Goal: Transaction & Acquisition: Purchase product/service

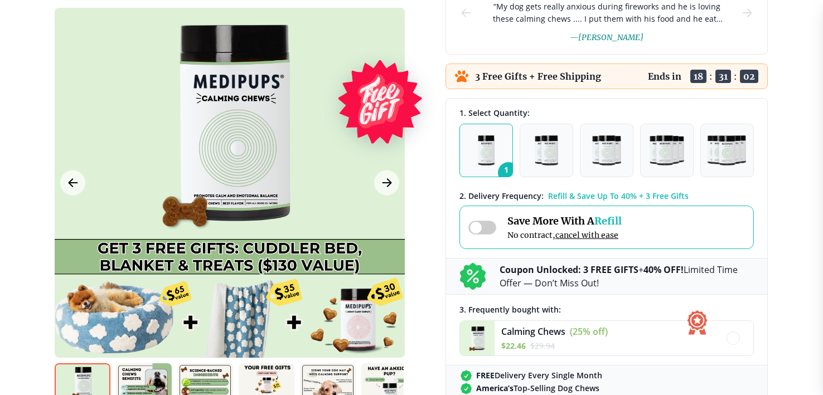
scroll to position [215, 0]
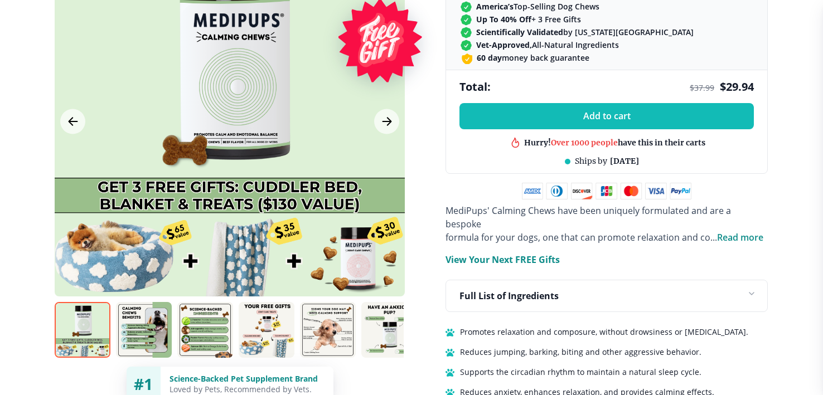
scroll to position [610, 0]
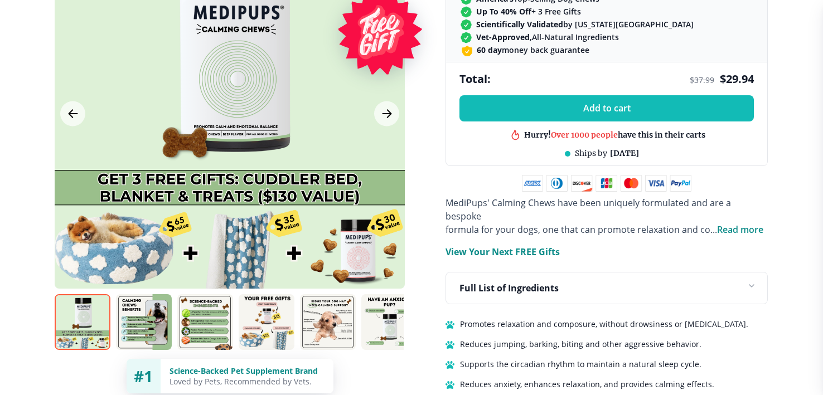
click at [728, 224] on span "Read more" at bounding box center [740, 230] width 46 height 12
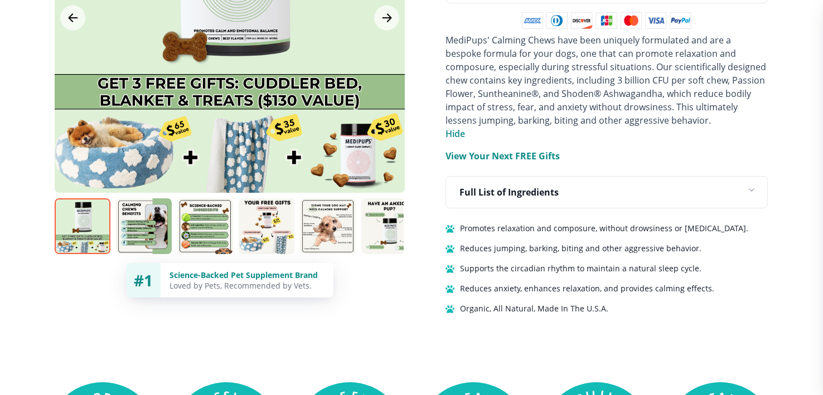
scroll to position [774, 0]
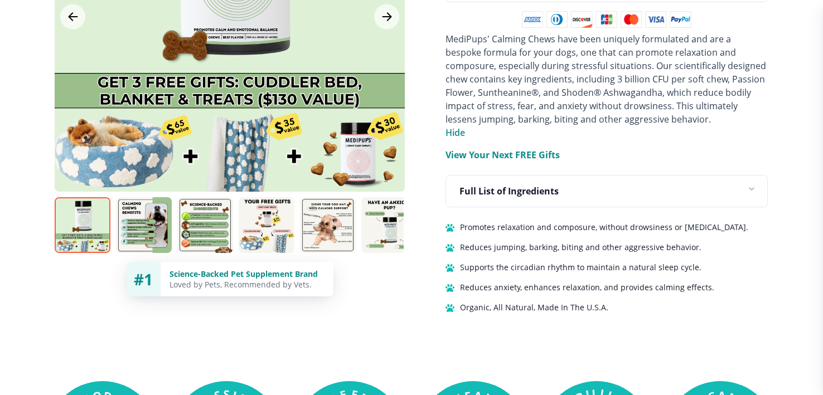
click at [512, 186] on p "Full List of Ingredients" at bounding box center [509, 191] width 99 height 13
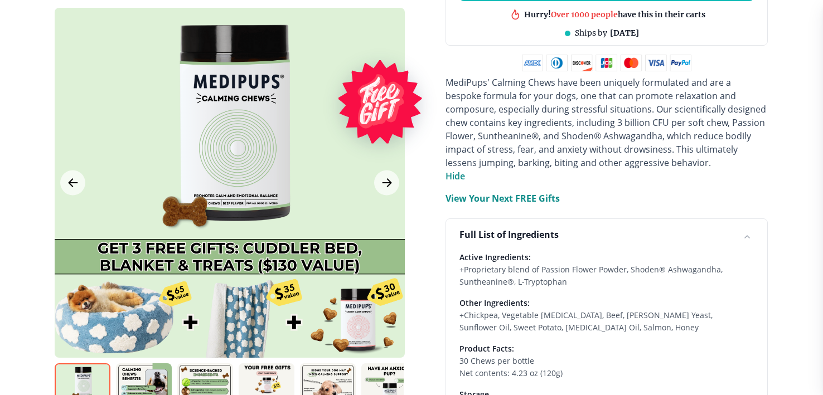
scroll to position [715, 0]
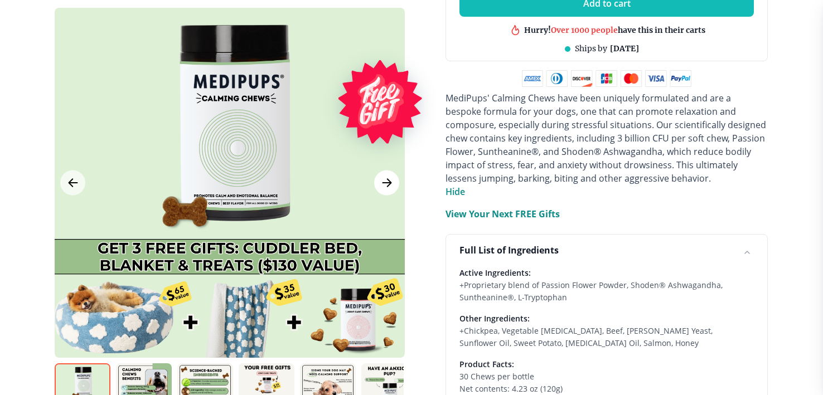
click at [384, 180] on icon "Next Image" at bounding box center [386, 183] width 13 height 14
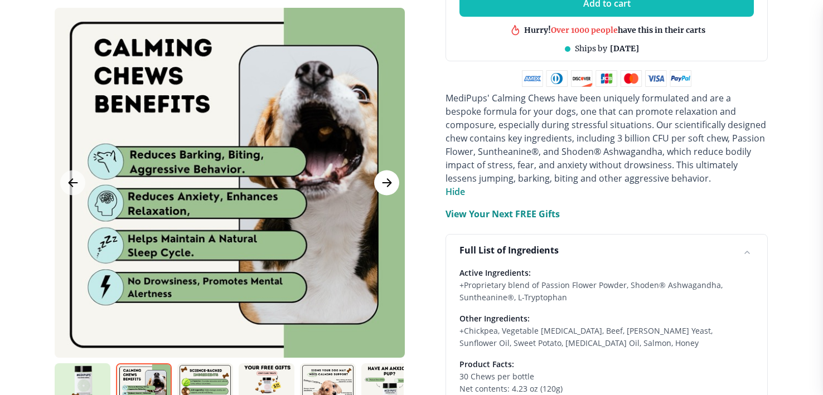
click at [386, 181] on icon "Next Image" at bounding box center [386, 183] width 13 height 14
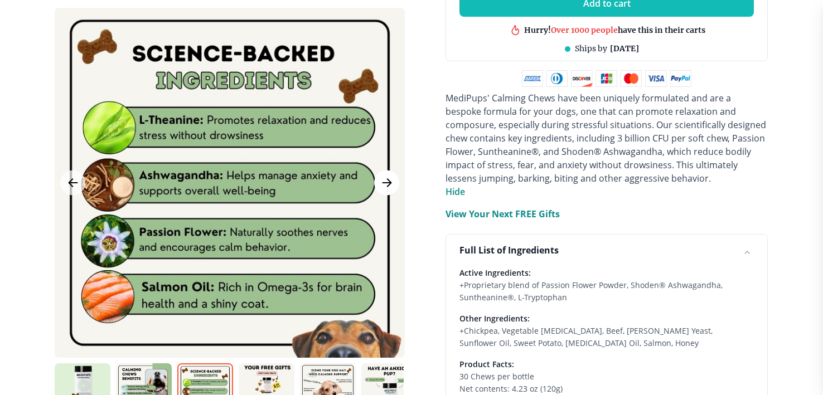
click at [386, 181] on icon "Next Image" at bounding box center [386, 183] width 13 height 14
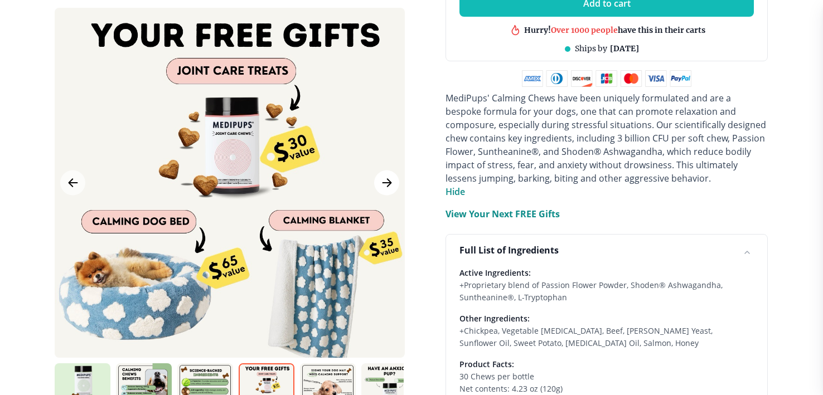
click at [386, 181] on icon "Next Image" at bounding box center [386, 183] width 13 height 14
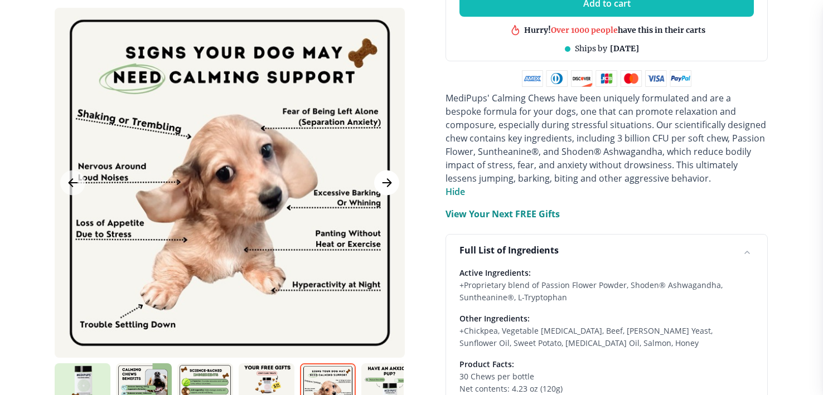
click at [384, 183] on icon "Next Image" at bounding box center [386, 183] width 13 height 14
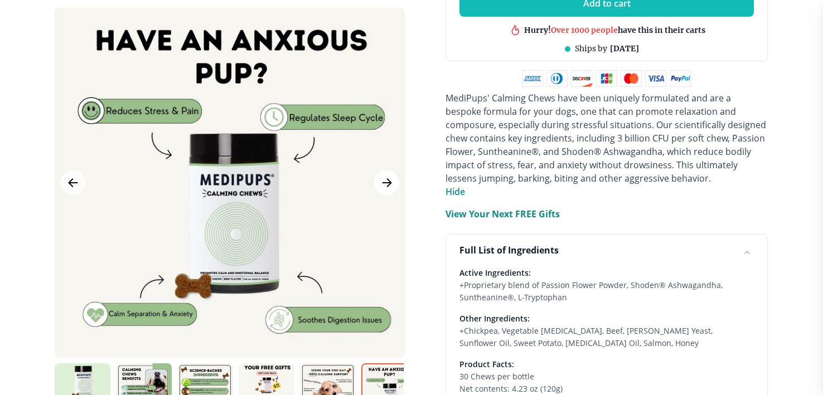
click at [378, 187] on button "Next Image" at bounding box center [386, 183] width 25 height 25
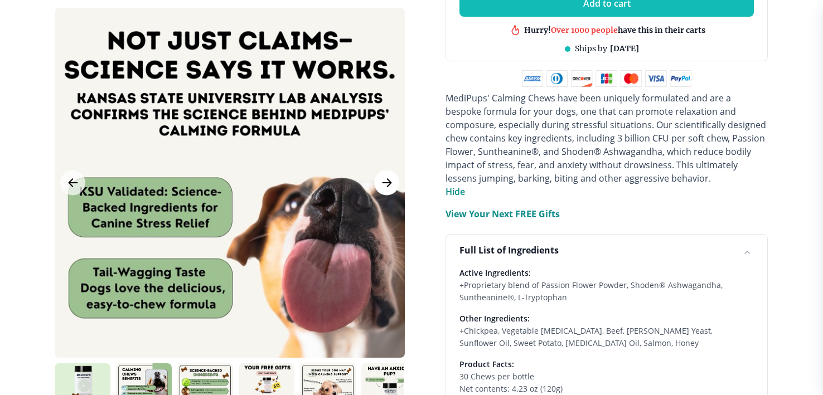
click at [378, 187] on button "Next Image" at bounding box center [386, 183] width 25 height 25
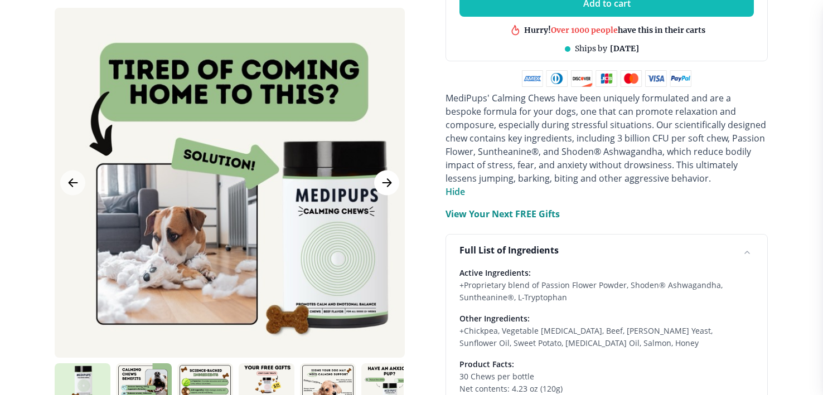
click at [378, 187] on button "Next Image" at bounding box center [386, 183] width 25 height 25
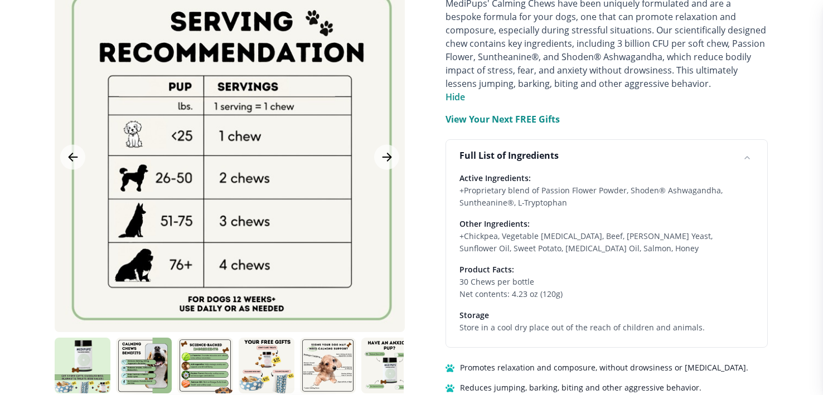
scroll to position [814, 0]
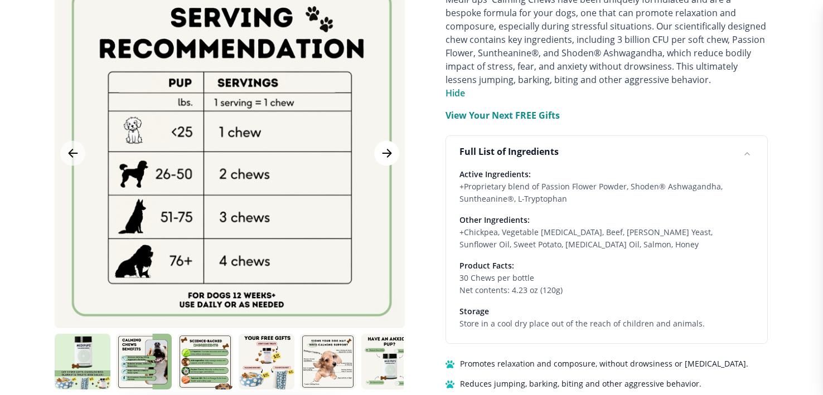
click at [388, 149] on icon "Next Image" at bounding box center [386, 154] width 13 height 14
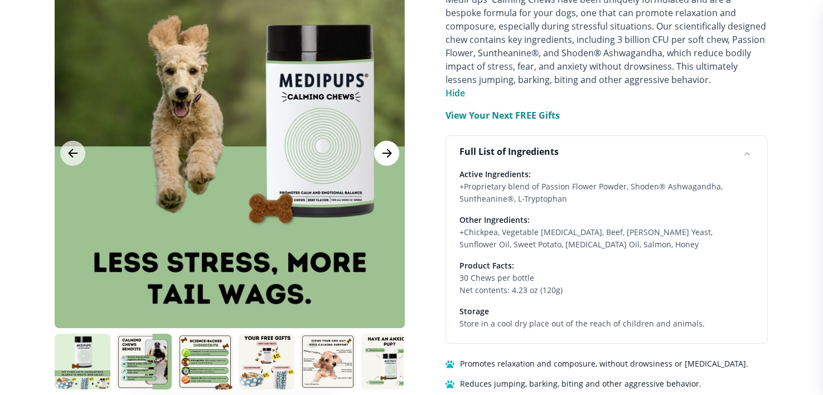
click at [385, 151] on icon "Next Image" at bounding box center [387, 153] width 8 height 8
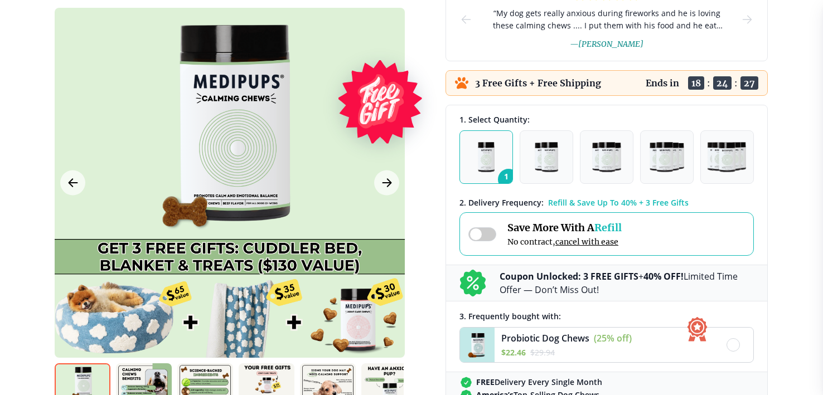
scroll to position [168, 0]
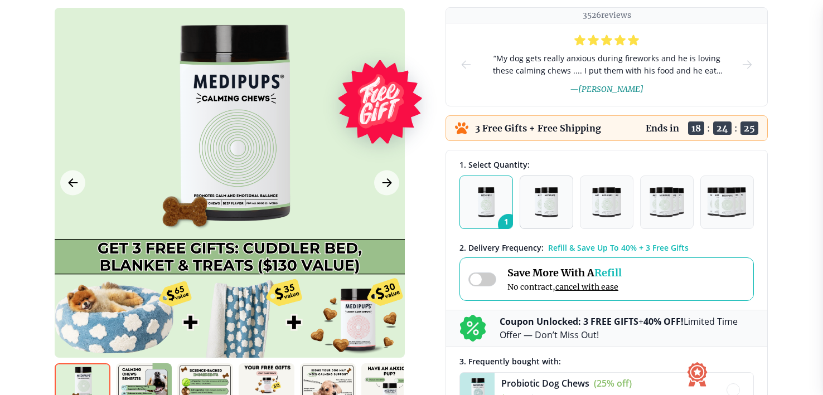
click at [554, 201] on img "button" at bounding box center [546, 202] width 23 height 30
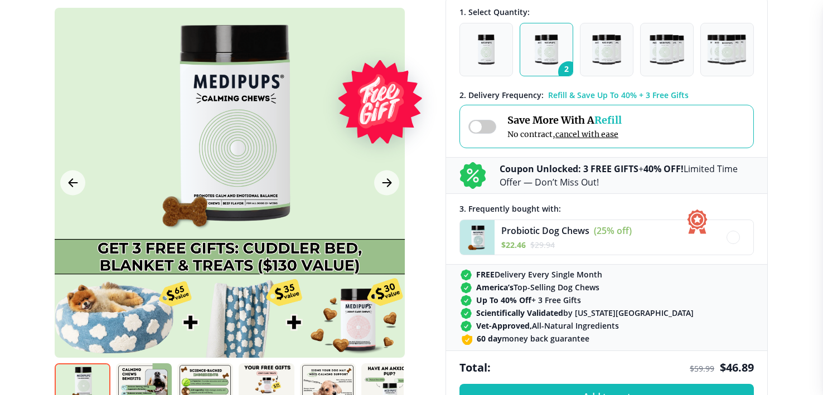
scroll to position [337, 0]
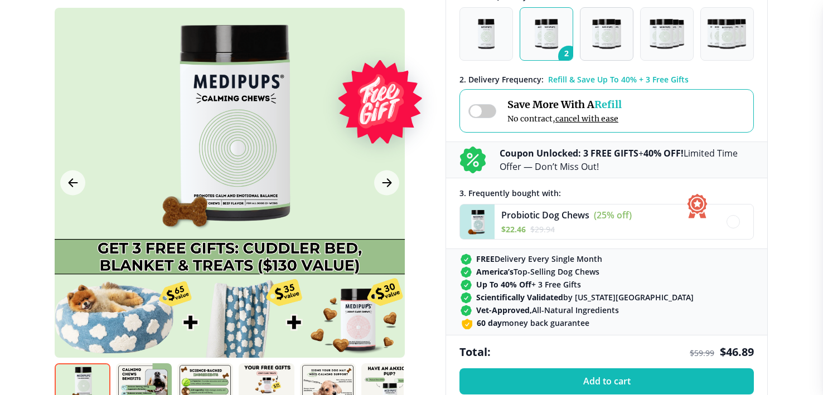
click at [605, 41] on img "button" at bounding box center [606, 34] width 29 height 30
click at [478, 25] on img "button" at bounding box center [486, 34] width 17 height 30
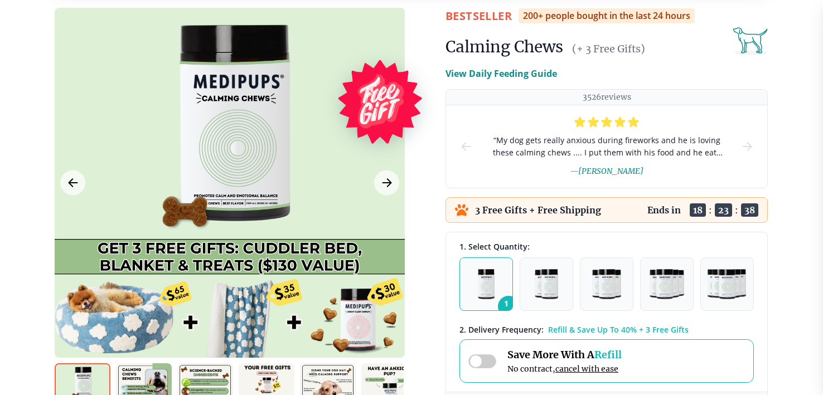
scroll to position [0, 0]
